Goal: Task Accomplishment & Management: Use online tool/utility

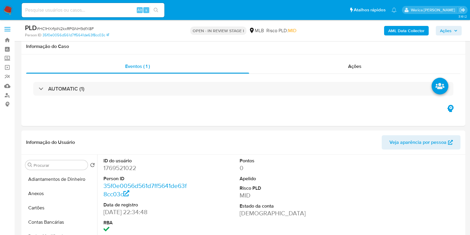
select select "10"
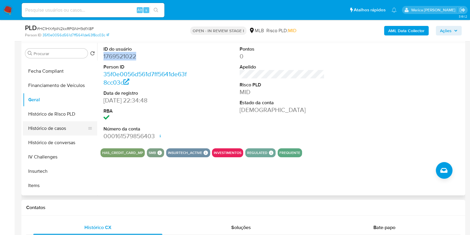
scroll to position [186, 0]
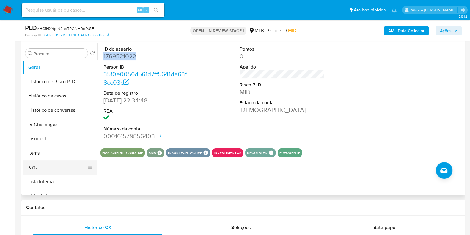
click at [57, 166] on button "KYC" at bounding box center [58, 167] width 70 height 14
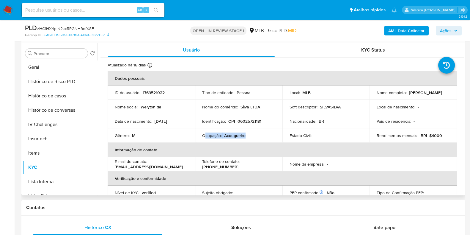
drag, startPoint x: 205, startPoint y: 136, endPoint x: 247, endPoint y: 134, distance: 41.4
click at [247, 134] on div "Ocupação : Acougueiro" at bounding box center [238, 135] width 73 height 5
copy div "cupação : Acougueiro"
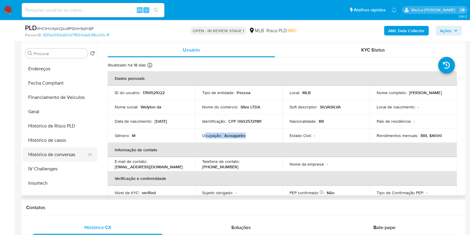
scroll to position [112, 0]
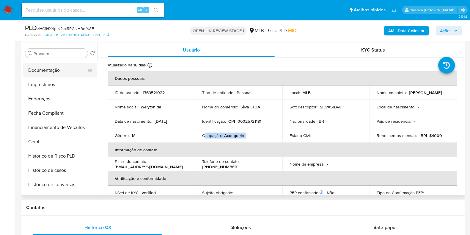
click at [61, 69] on button "Documentação" at bounding box center [58, 70] width 70 height 14
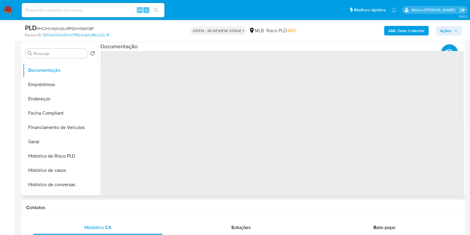
click at [148, 72] on span "‌" at bounding box center [282, 146] width 363 height 190
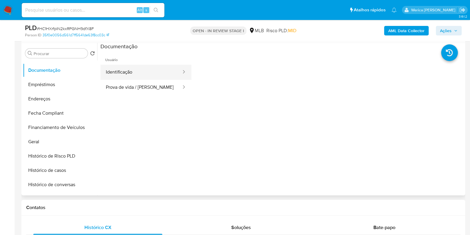
click at [147, 70] on button "Identificação" at bounding box center [141, 72] width 81 height 15
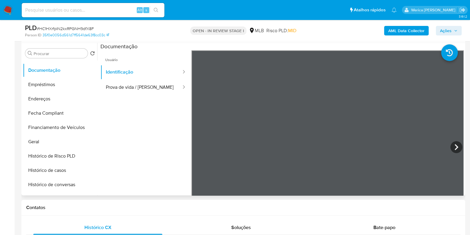
scroll to position [0, 0]
click at [161, 88] on button "Prova de vida / Selfie" at bounding box center [141, 87] width 81 height 15
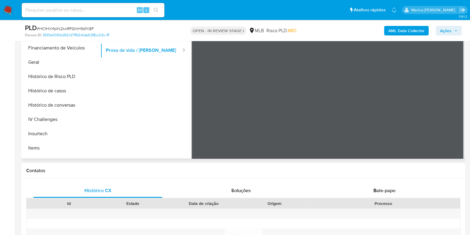
scroll to position [260, 0]
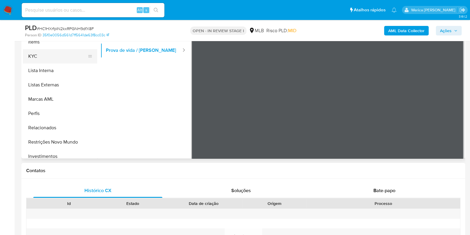
click at [73, 60] on button "KYC" at bounding box center [58, 56] width 70 height 14
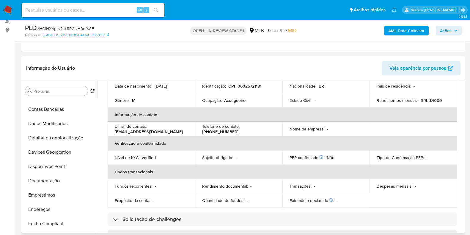
scroll to position [37, 0]
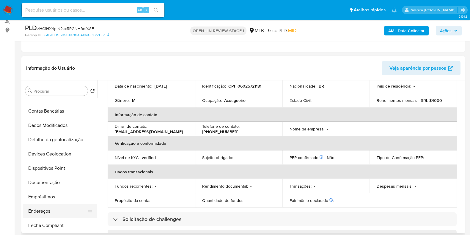
click at [57, 208] on button "Endereços" at bounding box center [58, 211] width 70 height 14
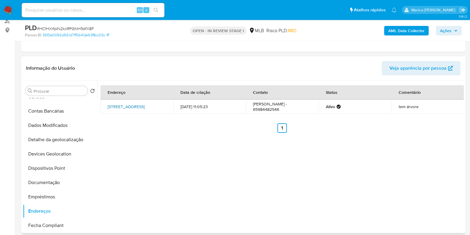
click at [142, 104] on link "Rua Trinta E Um 307, Cuiabá, Mato Grosso, 78093150, Brasil 307" at bounding box center [126, 106] width 37 height 6
click at [140, 104] on link "Rua Trinta E Um 307, Cuiabá, Mato Grosso, 78093150, Brasil 307" at bounding box center [126, 106] width 37 height 6
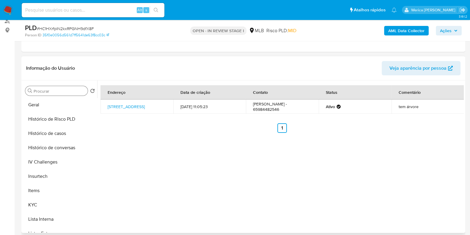
click at [51, 94] on div "Procurar" at bounding box center [56, 91] width 62 height 10
click at [59, 102] on button "Geral" at bounding box center [58, 105] width 70 height 14
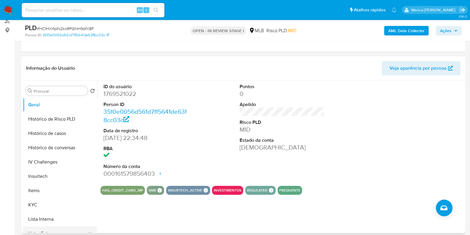
scroll to position [260, 0]
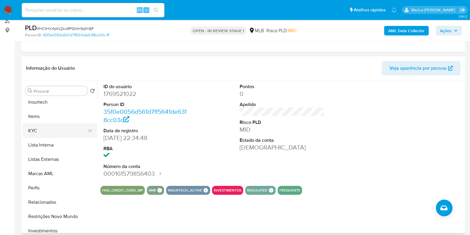
click at [61, 137] on button "KYC" at bounding box center [58, 130] width 70 height 14
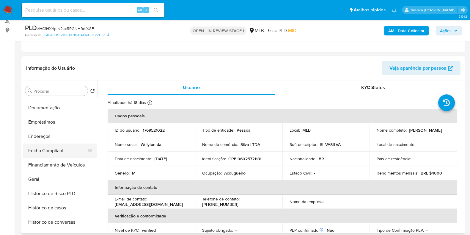
scroll to position [74, 0]
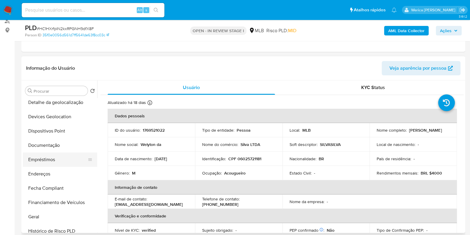
click at [76, 167] on button "Endereços" at bounding box center [60, 174] width 74 height 14
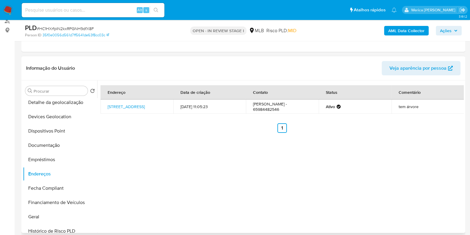
click at [343, 162] on div "Endereço Data de criação Contato Status Comentário Rua Trinta E Um 307, Cuiabá,…" at bounding box center [280, 156] width 367 height 152
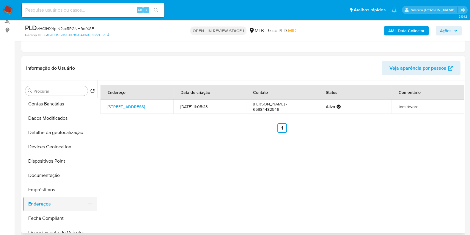
scroll to position [37, 0]
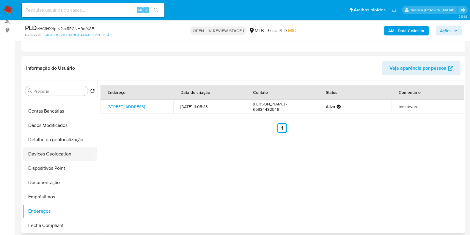
click at [62, 147] on button "Devices Geolocation" at bounding box center [58, 154] width 70 height 14
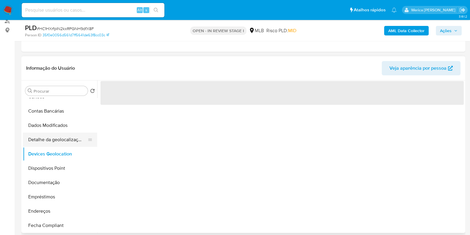
click at [64, 141] on button "Detalhe da geolocalização" at bounding box center [58, 139] width 70 height 14
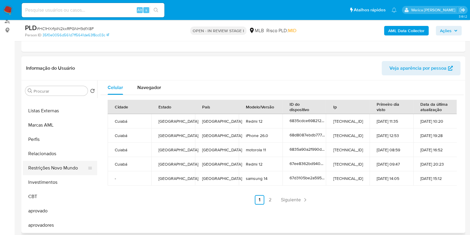
click at [55, 168] on button "Restrições Novo Mundo" at bounding box center [58, 168] width 70 height 14
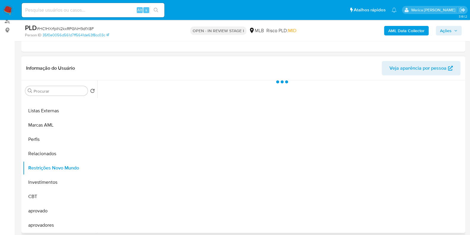
scroll to position [308, 0]
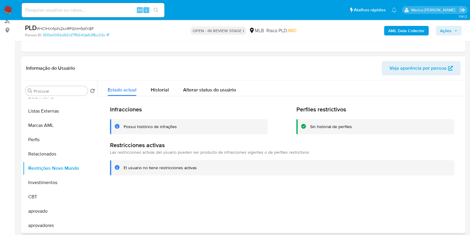
click at [336, 189] on div at bounding box center [280, 156] width 367 height 152
click at [356, 213] on div at bounding box center [280, 156] width 367 height 152
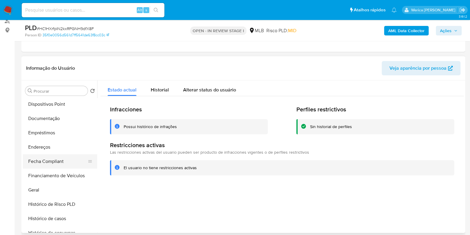
scroll to position [85, 0]
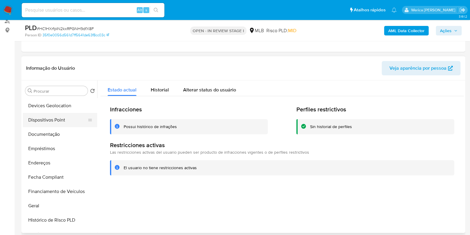
click at [56, 125] on button "Dispositivos Point" at bounding box center [58, 120] width 70 height 14
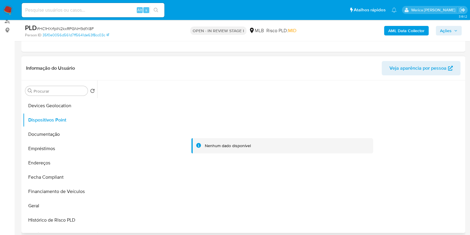
click at [359, 203] on div at bounding box center [282, 145] width 363 height 131
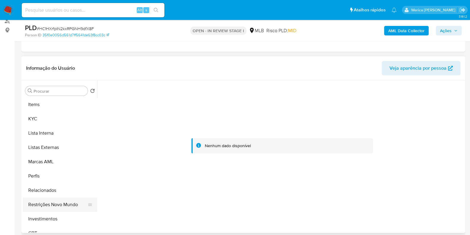
scroll to position [308, 0]
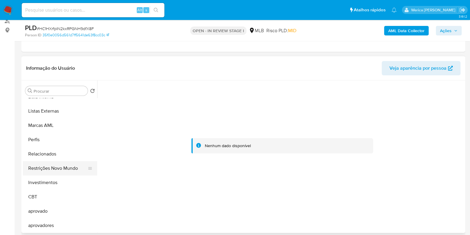
click at [58, 170] on button "Restrições Novo Mundo" at bounding box center [58, 168] width 70 height 14
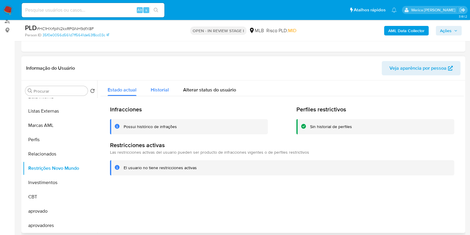
click at [152, 90] on span "Historial" at bounding box center [160, 89] width 18 height 7
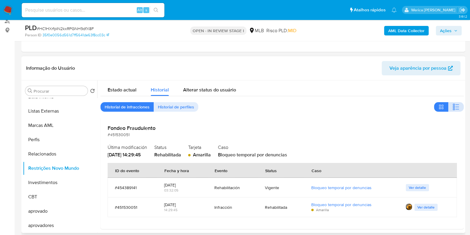
drag, startPoint x: 452, startPoint y: 104, endPoint x: 447, endPoint y: 106, distance: 5.6
click at [453, 105] on icon "button" at bounding box center [456, 106] width 7 height 7
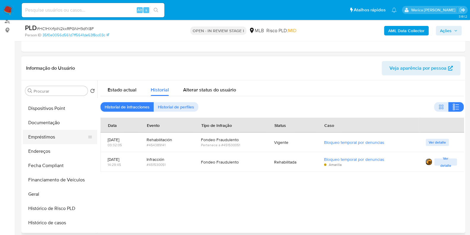
scroll to position [85, 0]
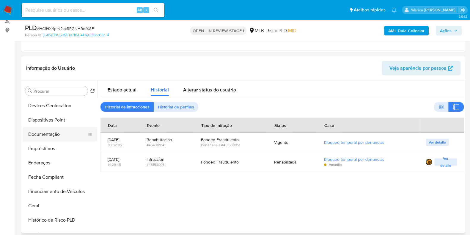
click at [50, 134] on button "Documentação" at bounding box center [58, 134] width 70 height 14
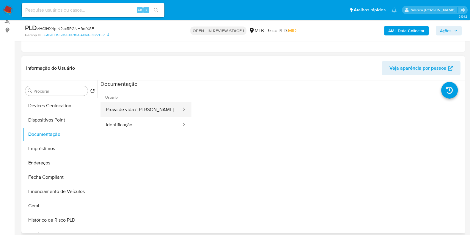
click at [129, 111] on button "Prova de vida / Selfie" at bounding box center [141, 109] width 81 height 15
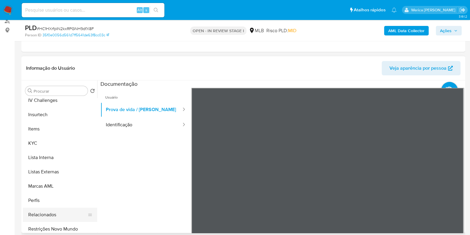
scroll to position [196, 0]
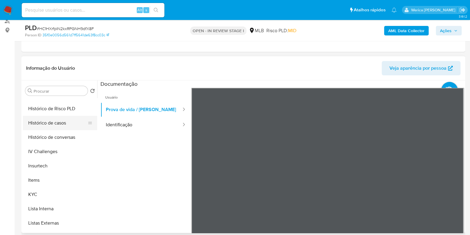
click at [53, 127] on button "Histórico de casos" at bounding box center [58, 123] width 70 height 14
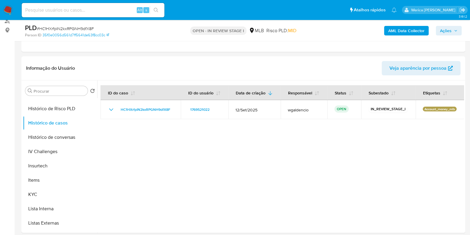
click at [396, 31] on b "AML Data Collector" at bounding box center [406, 31] width 36 height 10
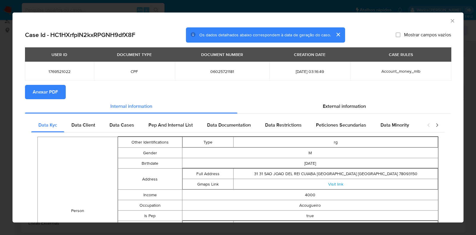
click at [43, 94] on span "Anexar PDF" at bounding box center [45, 91] width 25 height 13
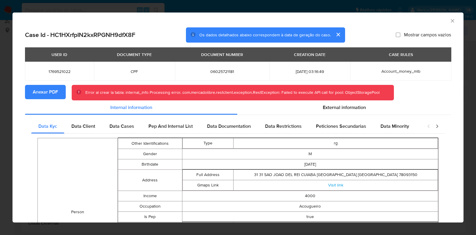
click at [51, 87] on span "Anexar PDF" at bounding box center [45, 91] width 25 height 13
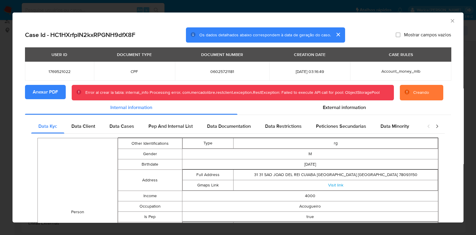
click at [451, 21] on icon "Fechar a janela" at bounding box center [452, 20] width 3 height 3
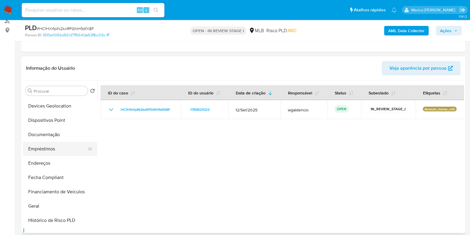
scroll to position [0, 0]
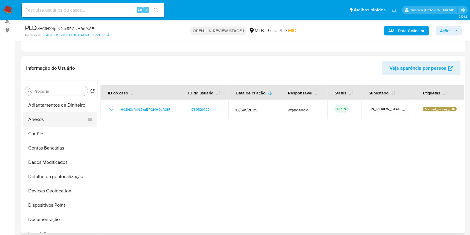
click at [61, 115] on button "Anexos" at bounding box center [58, 119] width 70 height 14
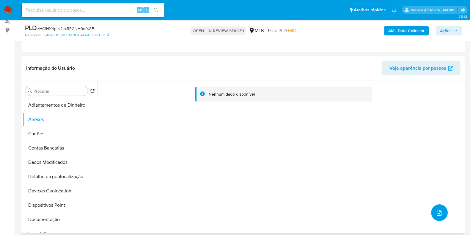
click at [436, 211] on icon "upload-file" at bounding box center [439, 212] width 7 height 7
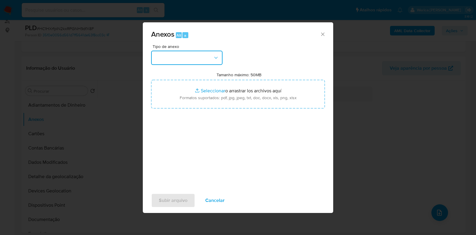
click at [165, 61] on button "button" at bounding box center [186, 58] width 71 height 14
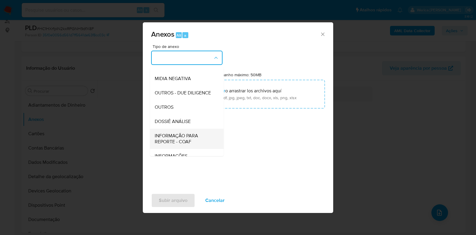
scroll to position [92, 0]
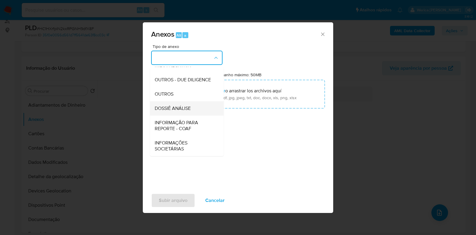
click at [179, 108] on span "DOSSIÊ ANÁLISE" at bounding box center [173, 108] width 36 height 6
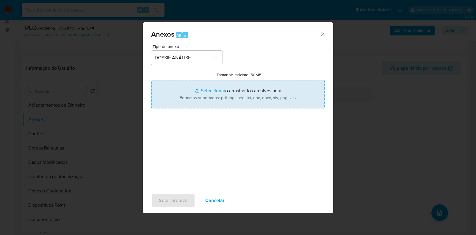
click at [200, 92] on input "Tamanho máximo: 50MB Seleccionar archivos" at bounding box center [238, 94] width 174 height 29
type input "C:\fakepath\SAR - XXXX - CPF 06025721181 - WELYTON DA SILVA PADILHA (1).pdf"
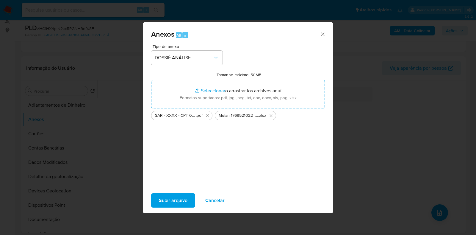
click at [181, 200] on span "Subir arquivo" at bounding box center [173, 200] width 29 height 13
click at [176, 201] on span "Subir arquivo" at bounding box center [173, 200] width 29 height 13
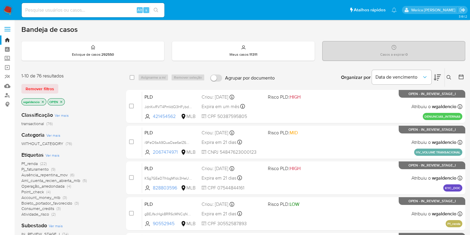
click at [93, 12] on input at bounding box center [93, 10] width 143 height 8
paste input "2248082736"
type input "2248082736"
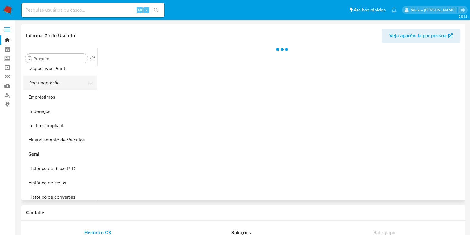
scroll to position [112, 0]
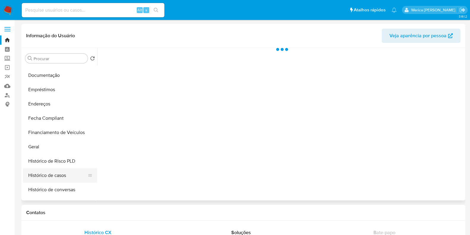
select select "10"
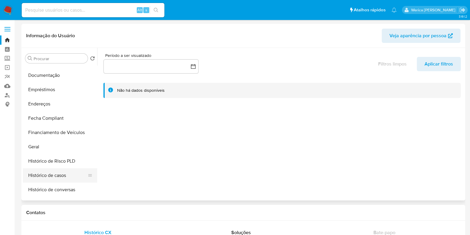
click at [59, 174] on button "Histórico de casos" at bounding box center [58, 175] width 70 height 14
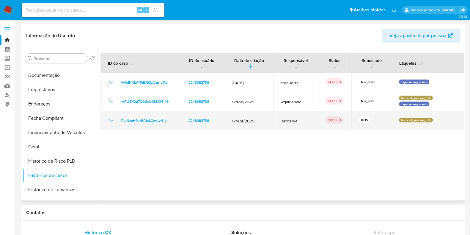
click at [110, 122] on icon "Mostrar/Ocultar" at bounding box center [111, 120] width 7 height 7
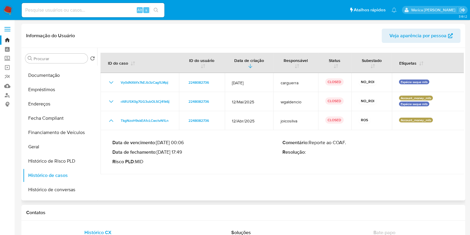
drag, startPoint x: 160, startPoint y: 139, endPoint x: 189, endPoint y: 142, distance: 29.6
click at [189, 142] on p "Data de vencimento : 27/05/2025 00:06" at bounding box center [197, 142] width 170 height 6
drag, startPoint x: 160, startPoint y: 151, endPoint x: 183, endPoint y: 150, distance: 22.6
click at [183, 150] on p "Data de fechamento : 14/05/2025 17:49" at bounding box center [197, 152] width 170 height 6
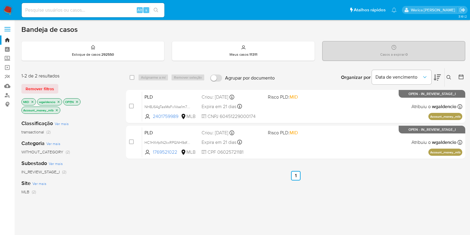
scroll to position [37, 0]
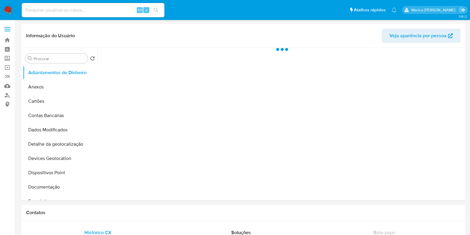
select select "10"
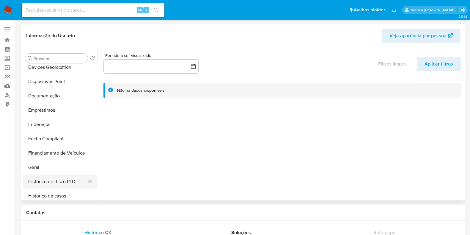
scroll to position [148, 0]
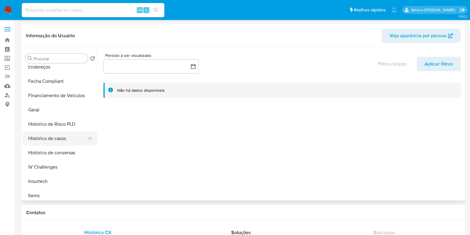
click at [63, 134] on button "Histórico de casos" at bounding box center [58, 138] width 70 height 14
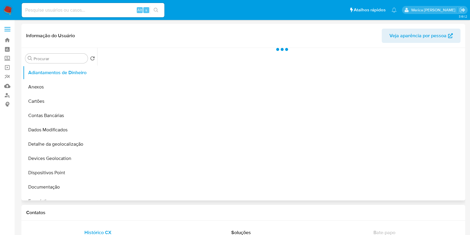
select select "10"
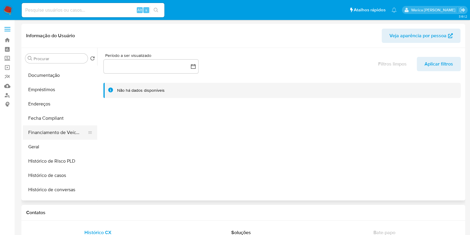
scroll to position [111, 0]
click at [56, 170] on button "Histórico de casos" at bounding box center [58, 175] width 70 height 14
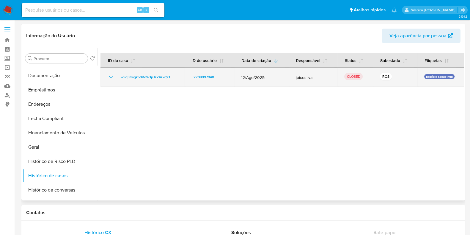
click at [114, 76] on icon "Mostrar/Ocultar" at bounding box center [111, 76] width 7 height 7
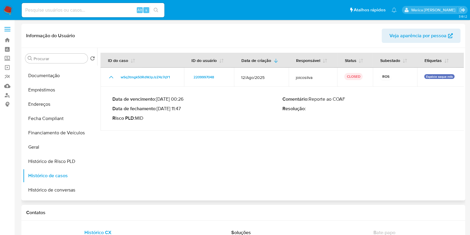
drag, startPoint x: 159, startPoint y: 107, endPoint x: 183, endPoint y: 108, distance: 24.4
click at [183, 108] on p "Data de fechamento : 27/08/2025 11:47" at bounding box center [197, 109] width 170 height 6
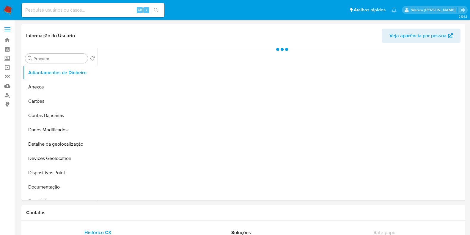
select select "10"
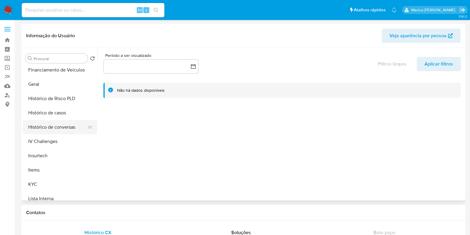
scroll to position [186, 0]
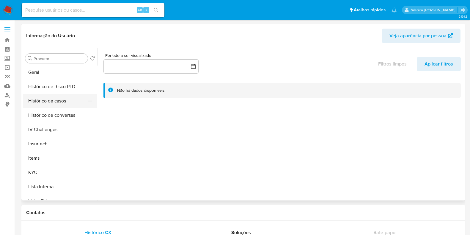
click at [57, 98] on button "Histórico de casos" at bounding box center [58, 101] width 70 height 14
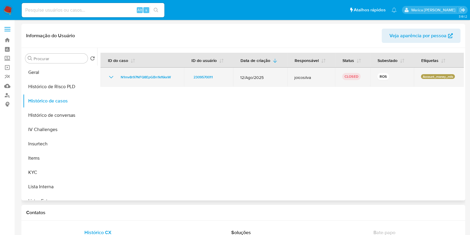
click at [112, 77] on icon "Mostrar/Ocultar" at bounding box center [111, 77] width 4 height 2
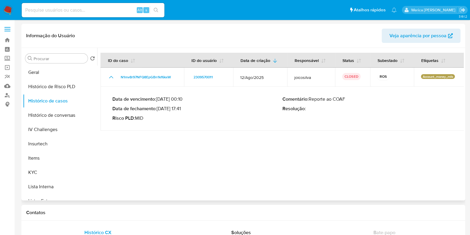
drag, startPoint x: 160, startPoint y: 110, endPoint x: 185, endPoint y: 106, distance: 25.3
click at [185, 106] on p "Data de fechamento : [DATE] 17:41" at bounding box center [197, 109] width 170 height 6
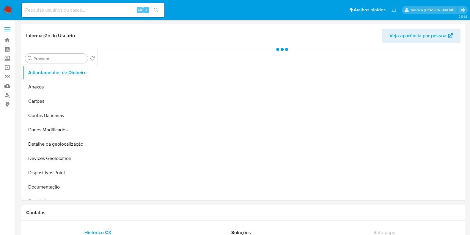
select select "10"
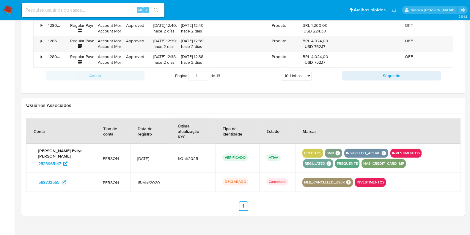
scroll to position [283, 0]
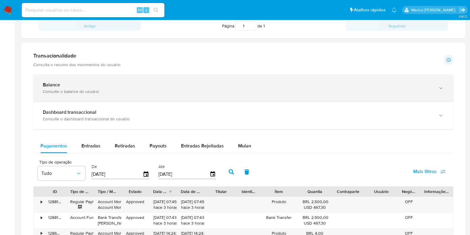
drag, startPoint x: 247, startPoint y: 102, endPoint x: 241, endPoint y: 98, distance: 7.1
click at [241, 98] on div "Balance Consulte o balance do usuário" at bounding box center [243, 87] width 420 height 27
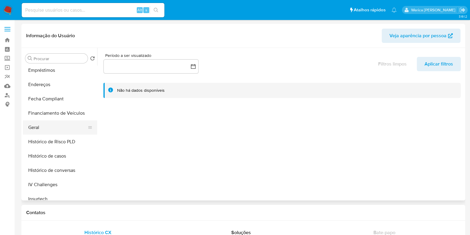
scroll to position [148, 0]
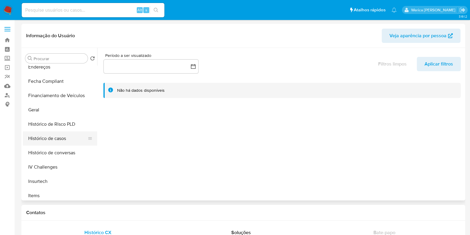
drag, startPoint x: 67, startPoint y: 139, endPoint x: 77, endPoint y: 137, distance: 10.7
click at [67, 139] on button "Histórico de casos" at bounding box center [58, 138] width 70 height 14
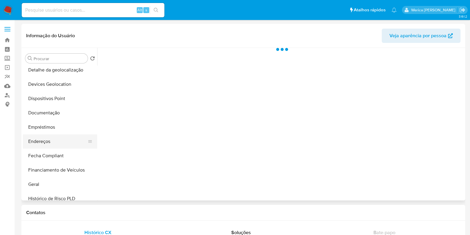
select select "10"
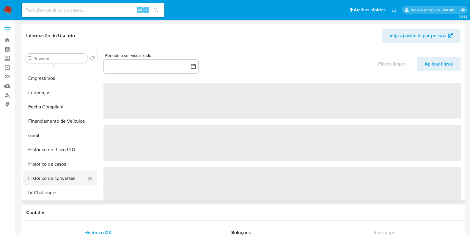
scroll to position [148, 0]
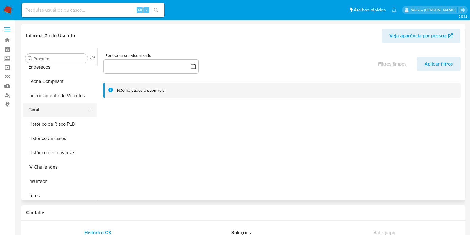
click at [50, 111] on button "Geral" at bounding box center [58, 110] width 70 height 14
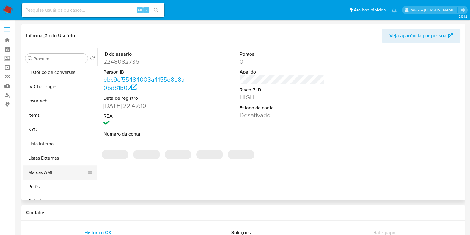
scroll to position [260, 0]
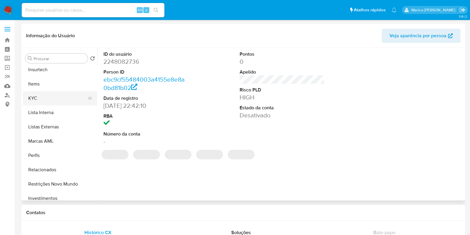
click at [47, 102] on button "KYC" at bounding box center [58, 98] width 70 height 14
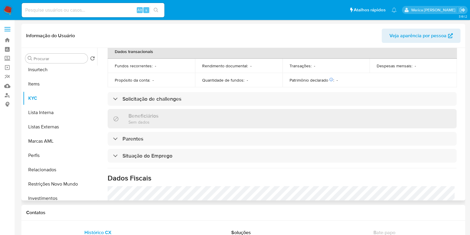
scroll to position [258, 0]
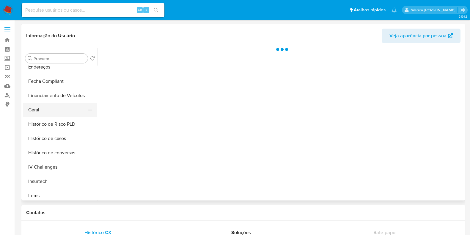
select select "10"
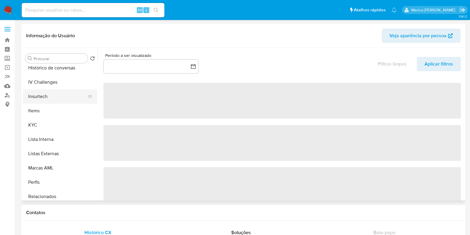
scroll to position [260, 0]
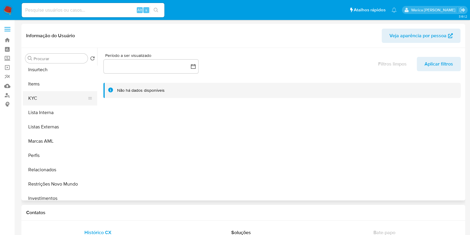
click at [64, 94] on button "KYC" at bounding box center [58, 98] width 70 height 14
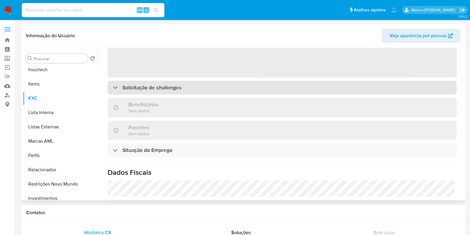
scroll to position [37, 0]
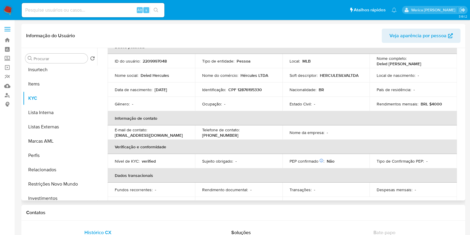
click at [260, 148] on th "Verificação e conformidade" at bounding box center [282, 146] width 349 height 14
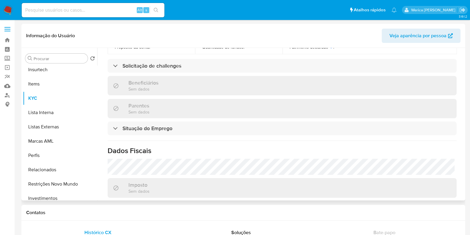
scroll to position [264, 0]
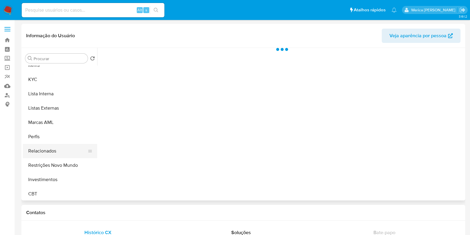
select select "10"
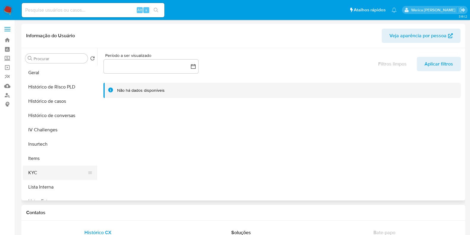
scroll to position [197, 0]
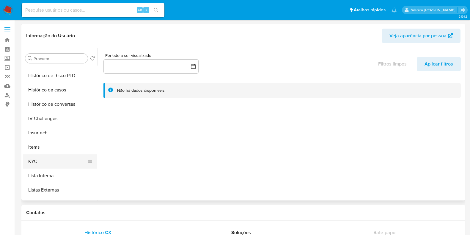
click at [57, 160] on button "KYC" at bounding box center [58, 161] width 70 height 14
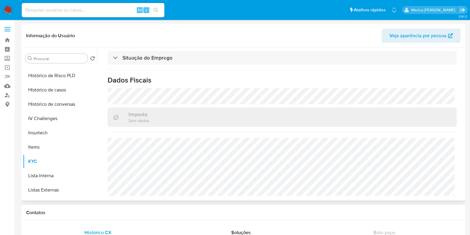
scroll to position [258, 0]
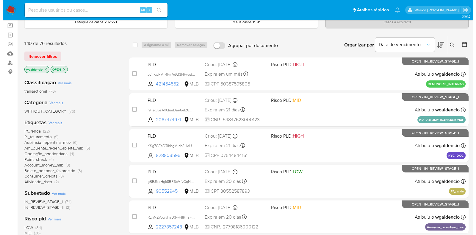
scroll to position [74, 0]
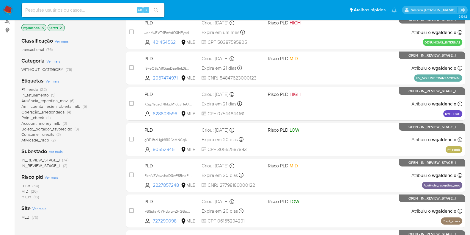
click at [55, 80] on span "Ver mais" at bounding box center [53, 80] width 14 height 5
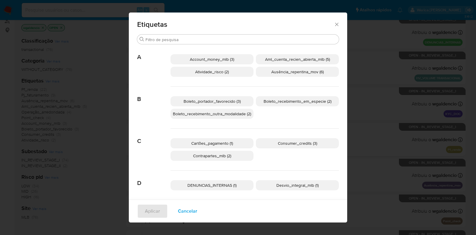
click at [223, 61] on span "Account_money_mlb (3)" at bounding box center [212, 59] width 44 height 6
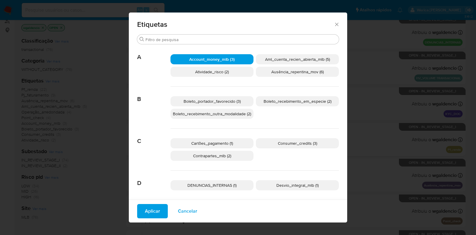
click at [150, 208] on span "Aplicar" at bounding box center [152, 210] width 15 height 13
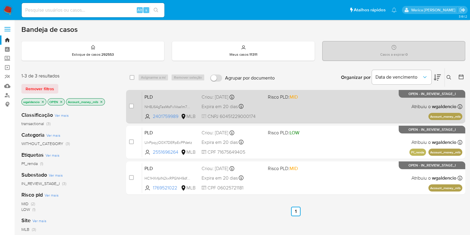
click at [321, 106] on span at bounding box center [299, 106] width 62 height 1
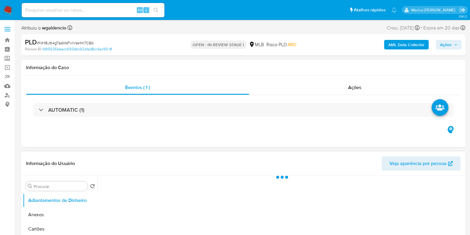
select select "10"
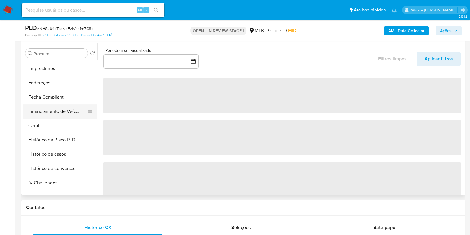
scroll to position [148, 0]
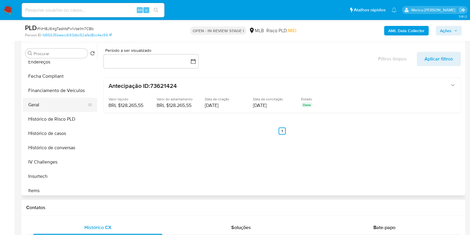
click at [48, 101] on button "Geral" at bounding box center [58, 105] width 70 height 14
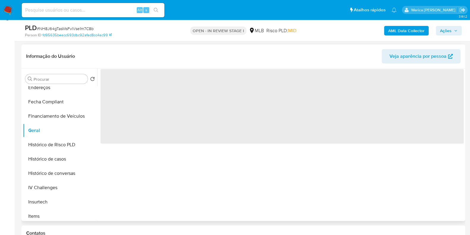
scroll to position [74, 0]
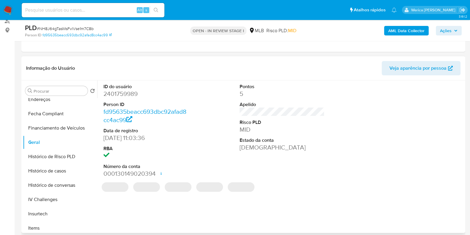
drag, startPoint x: 113, startPoint y: 98, endPoint x: 114, endPoint y: 101, distance: 3.0
click at [113, 98] on dl "ID do usuário 2401759989 Person ID fd95635beacc693dbc92afad8cc4ac99 Data de reg…" at bounding box center [145, 130] width 85 height 95
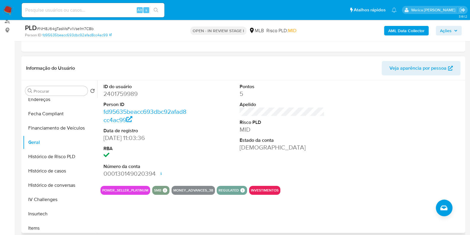
click at [115, 93] on dd "2401759989" at bounding box center [145, 94] width 85 height 8
click at [115, 94] on dd "2401759989" at bounding box center [145, 94] width 85 height 8
copy dd "2401759989"
